Goal: Information Seeking & Learning: Learn about a topic

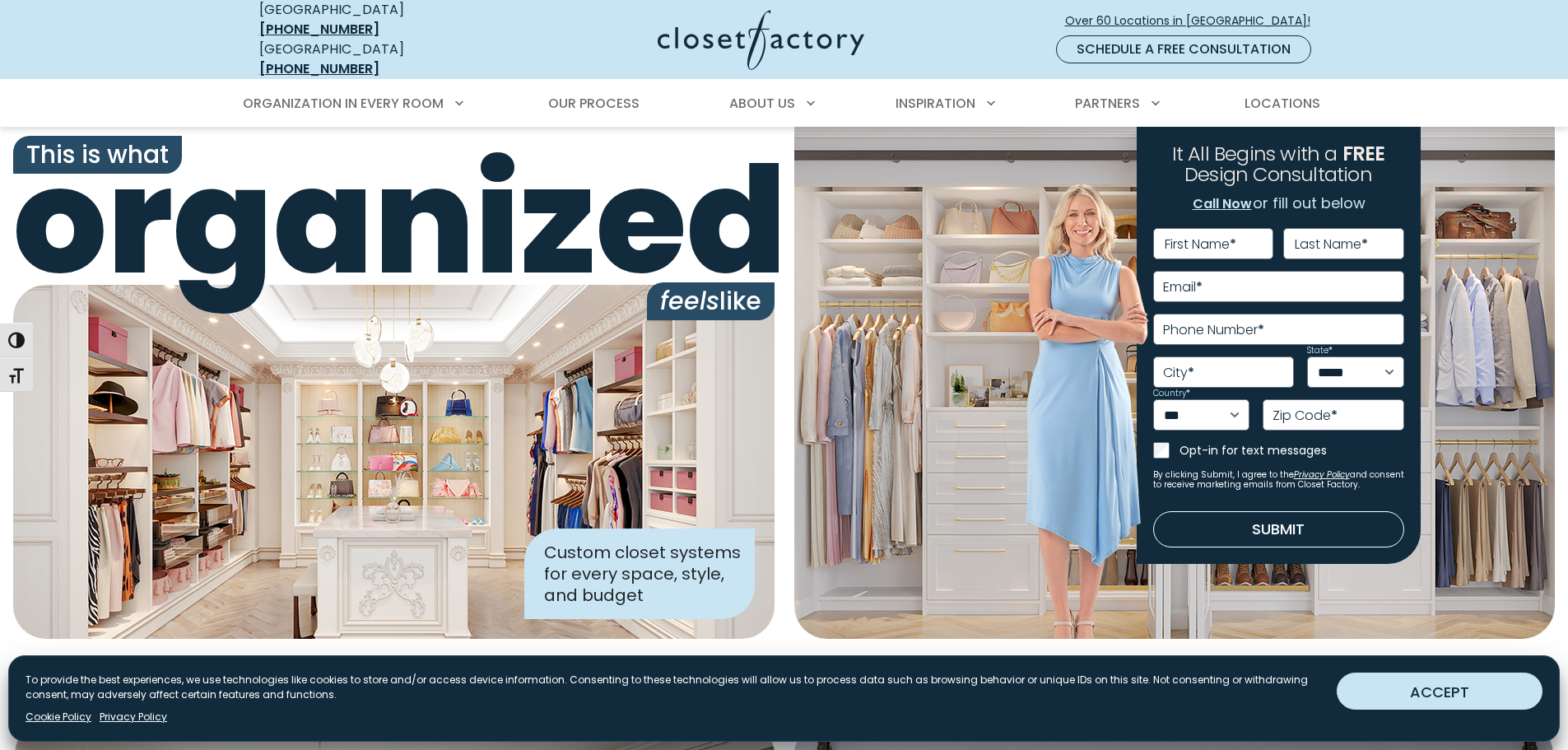
click at [1456, 692] on button "ACCEPT" at bounding box center [1439, 691] width 205 height 37
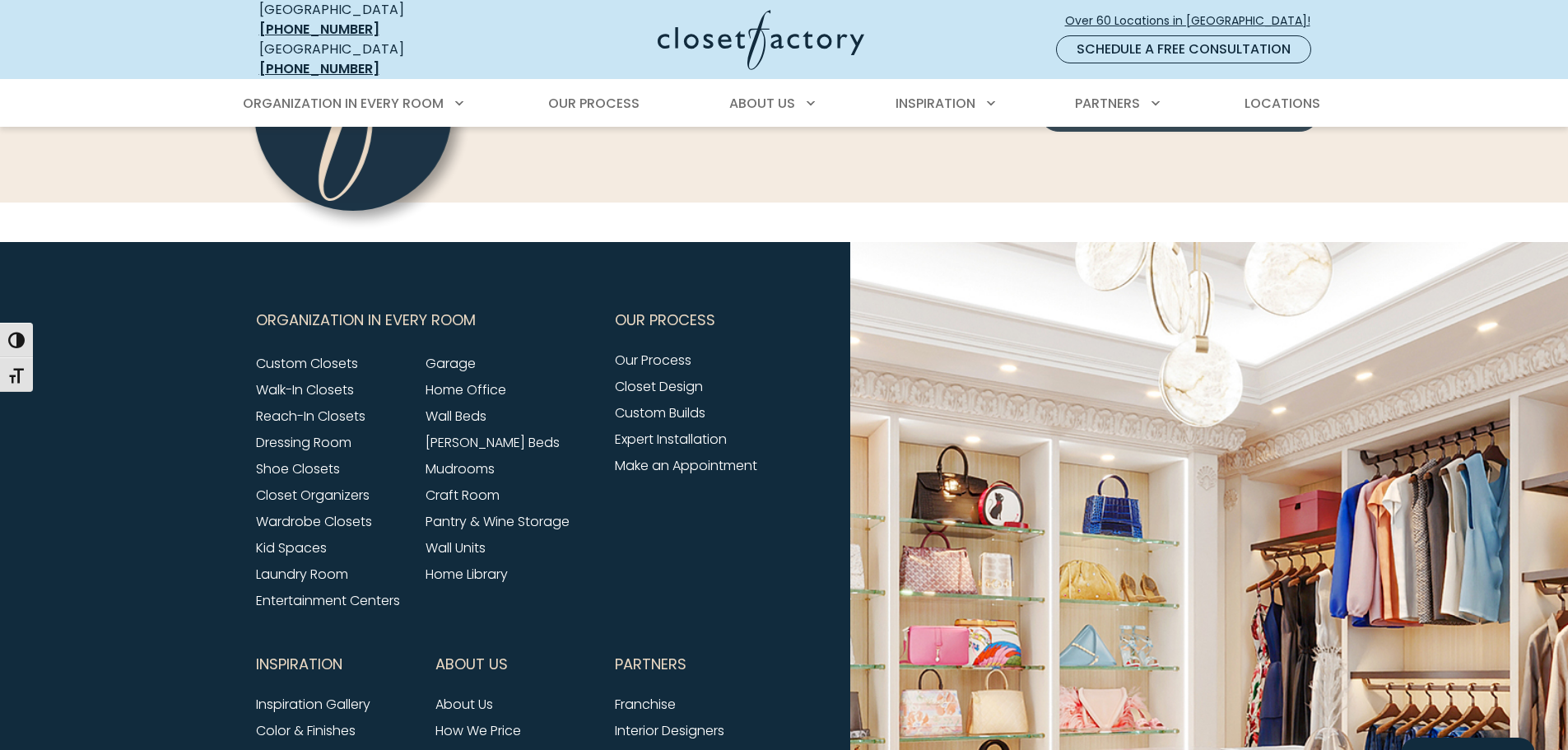
scroll to position [6610, 0]
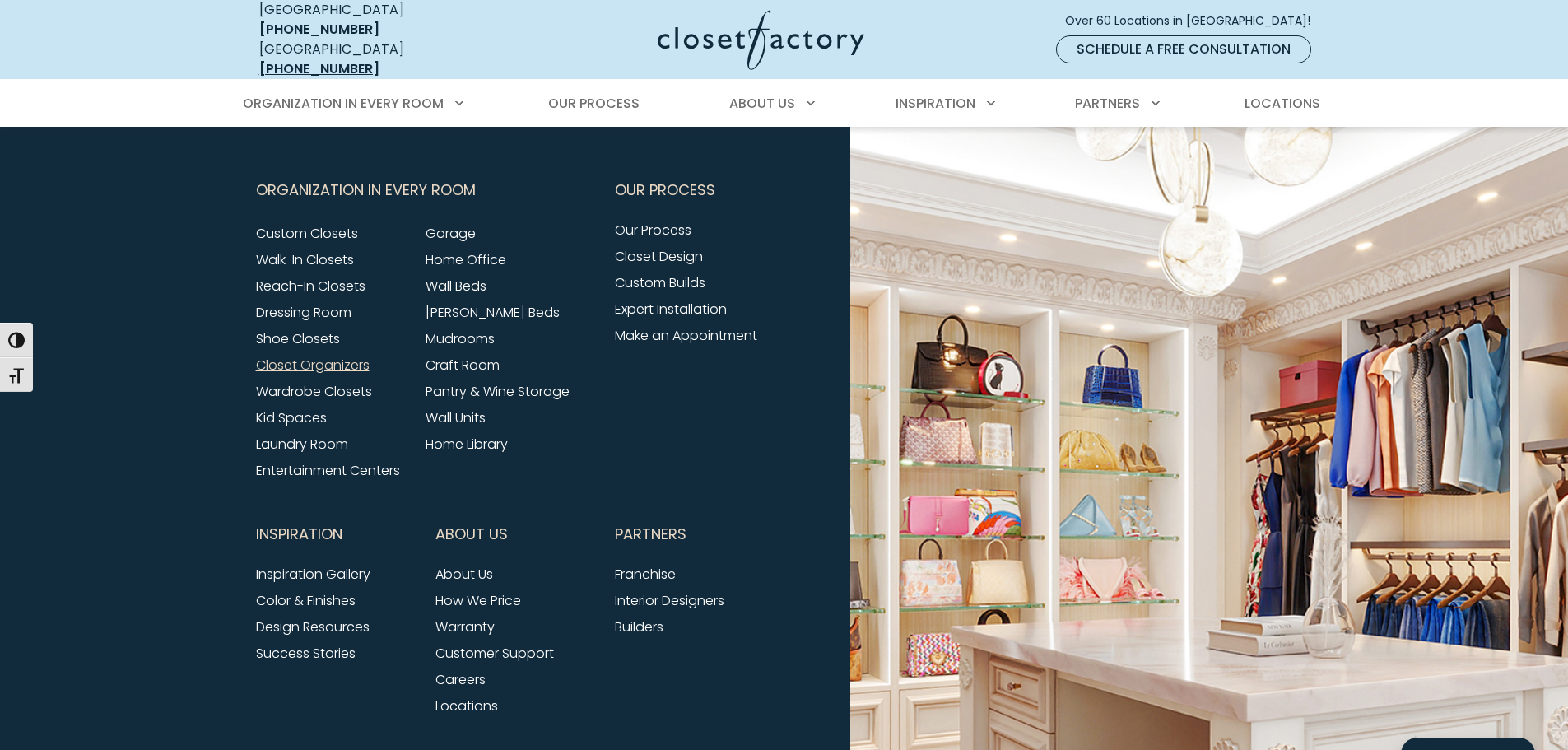
click at [294, 355] on link "Closet Organizers" at bounding box center [313, 365] width 114 height 19
